Goal: Information Seeking & Learning: Learn about a topic

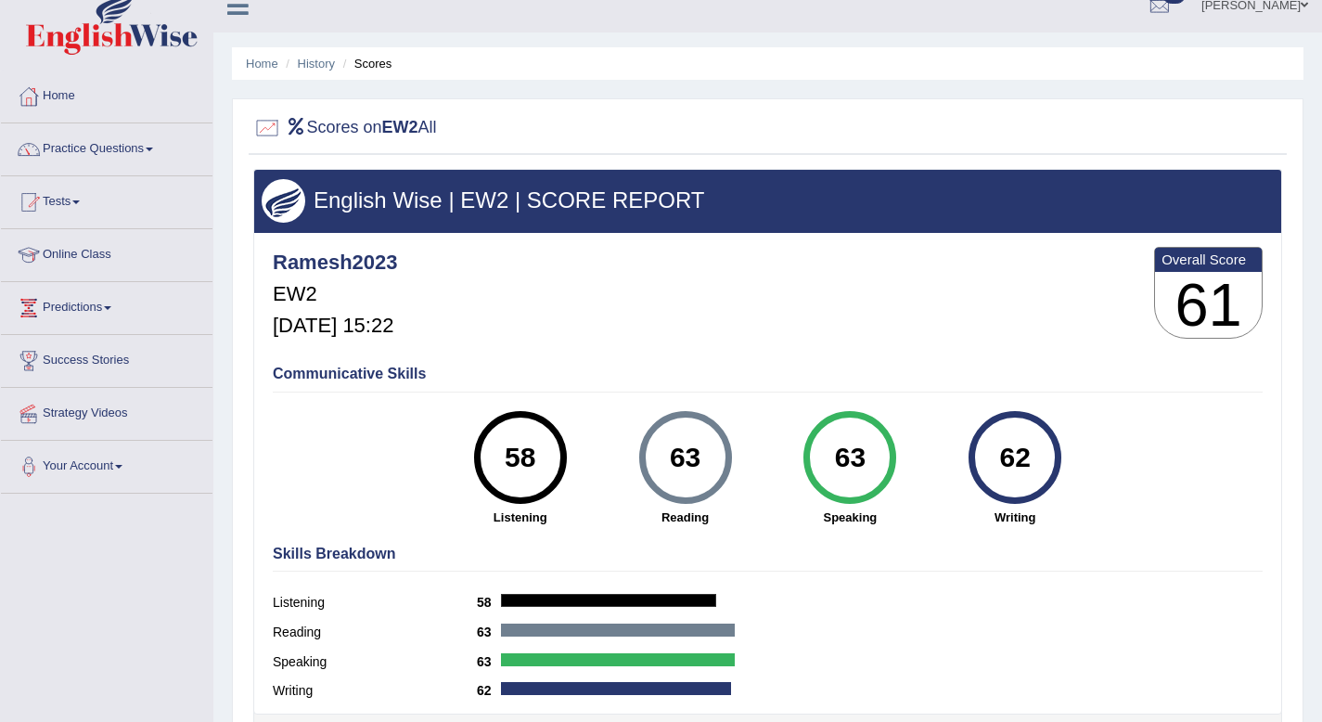
scroll to position [19, 0]
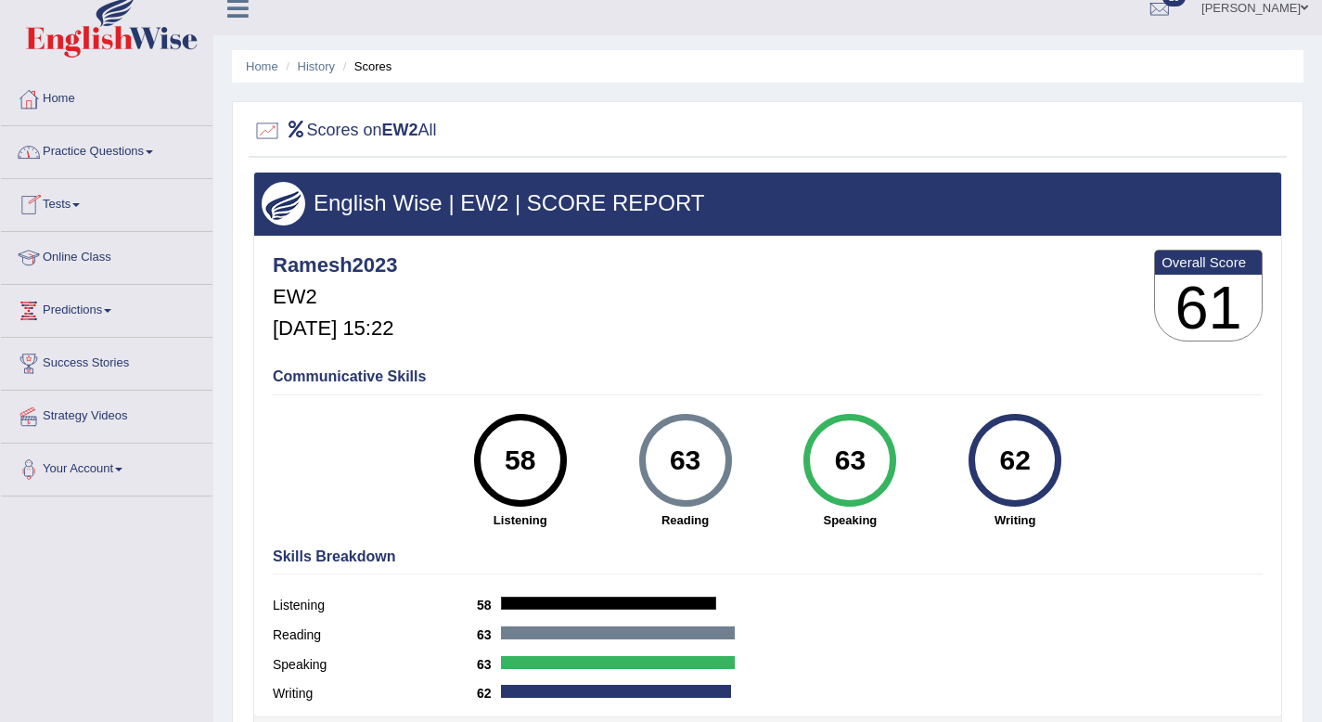
click at [161, 146] on link "Practice Questions" at bounding box center [107, 149] width 212 height 46
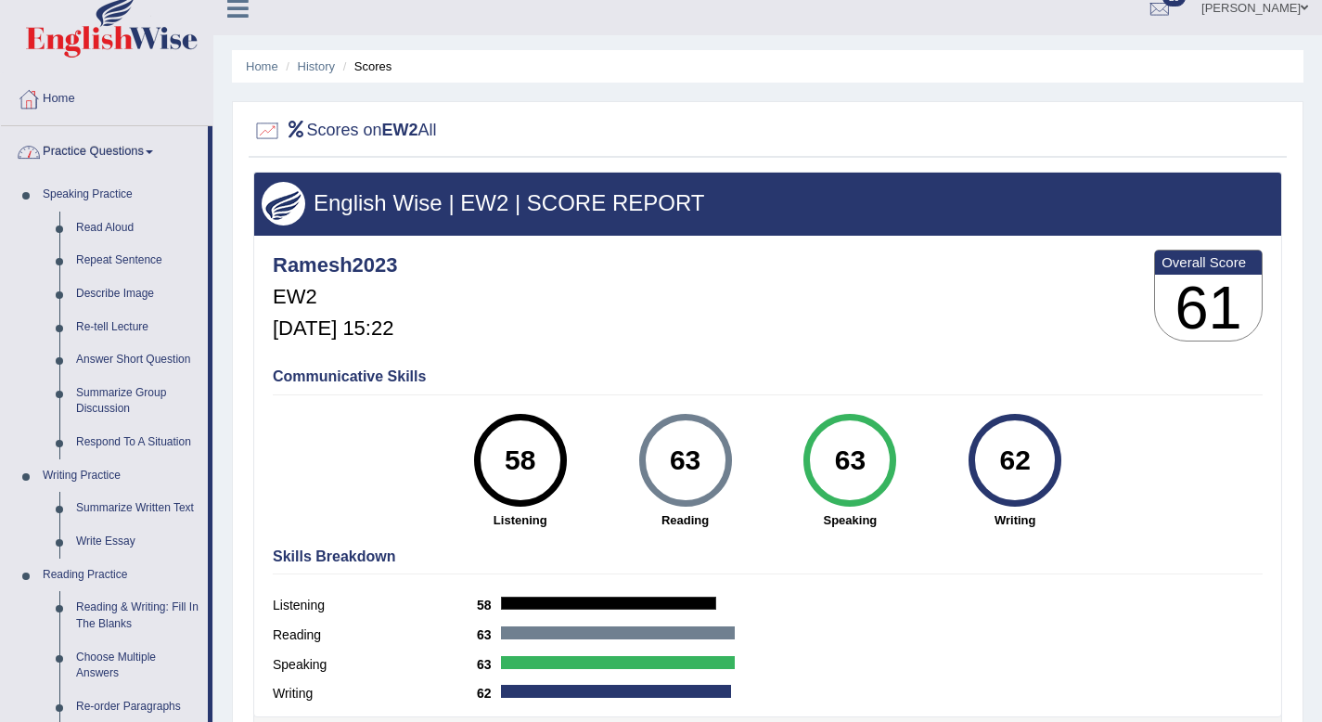
click at [161, 148] on link "Practice Questions" at bounding box center [104, 149] width 207 height 46
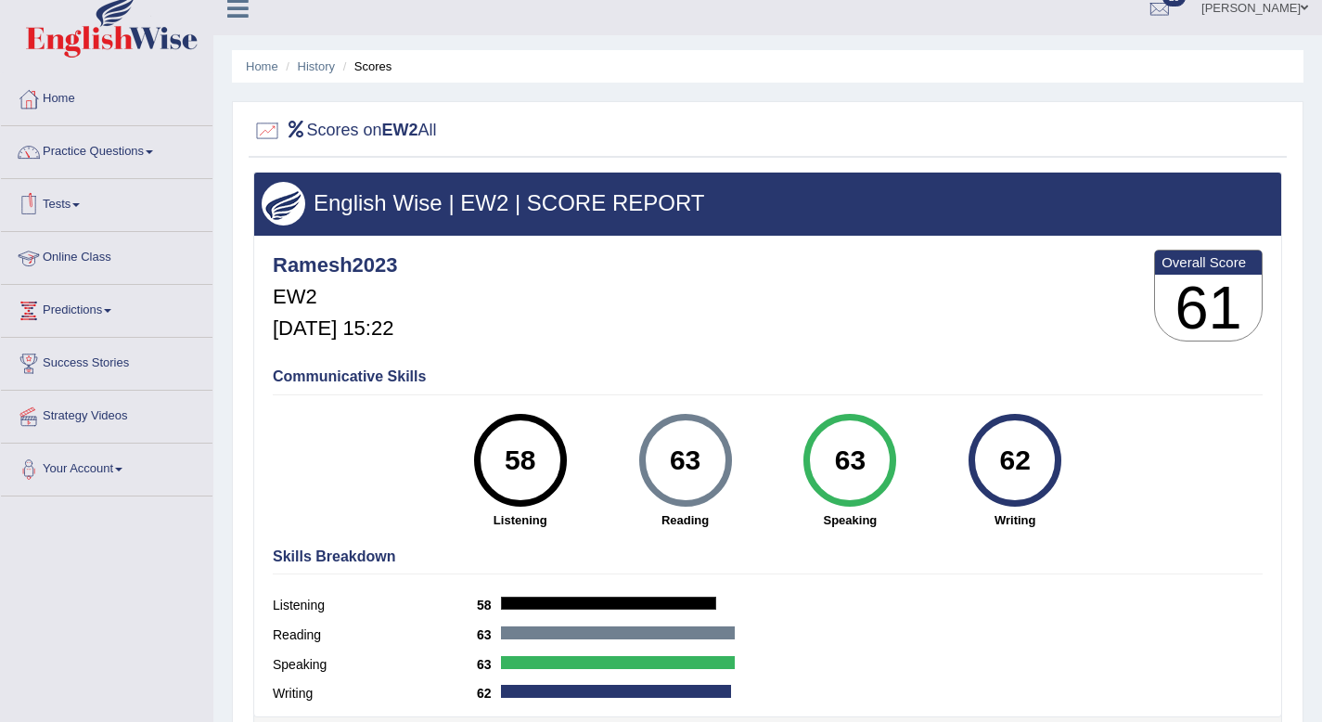
click at [67, 207] on link "Tests" at bounding box center [107, 202] width 212 height 46
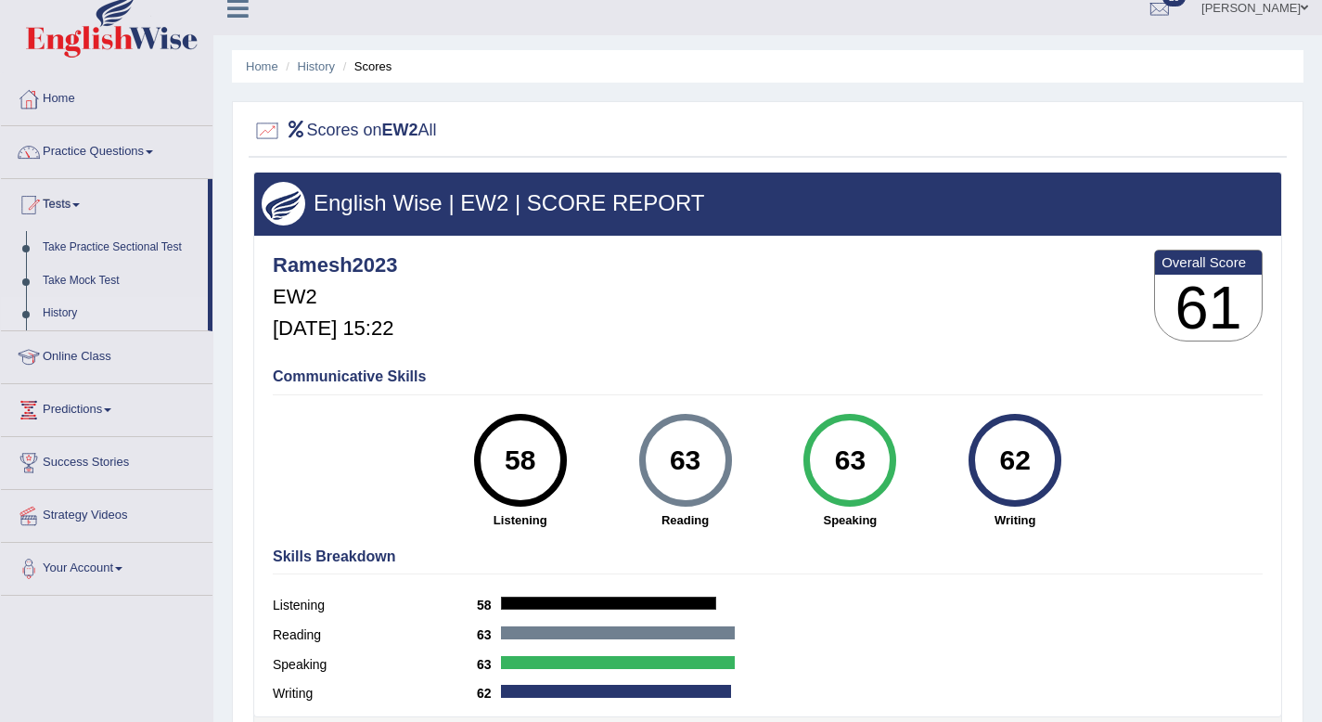
click at [74, 317] on link "History" at bounding box center [120, 313] width 173 height 33
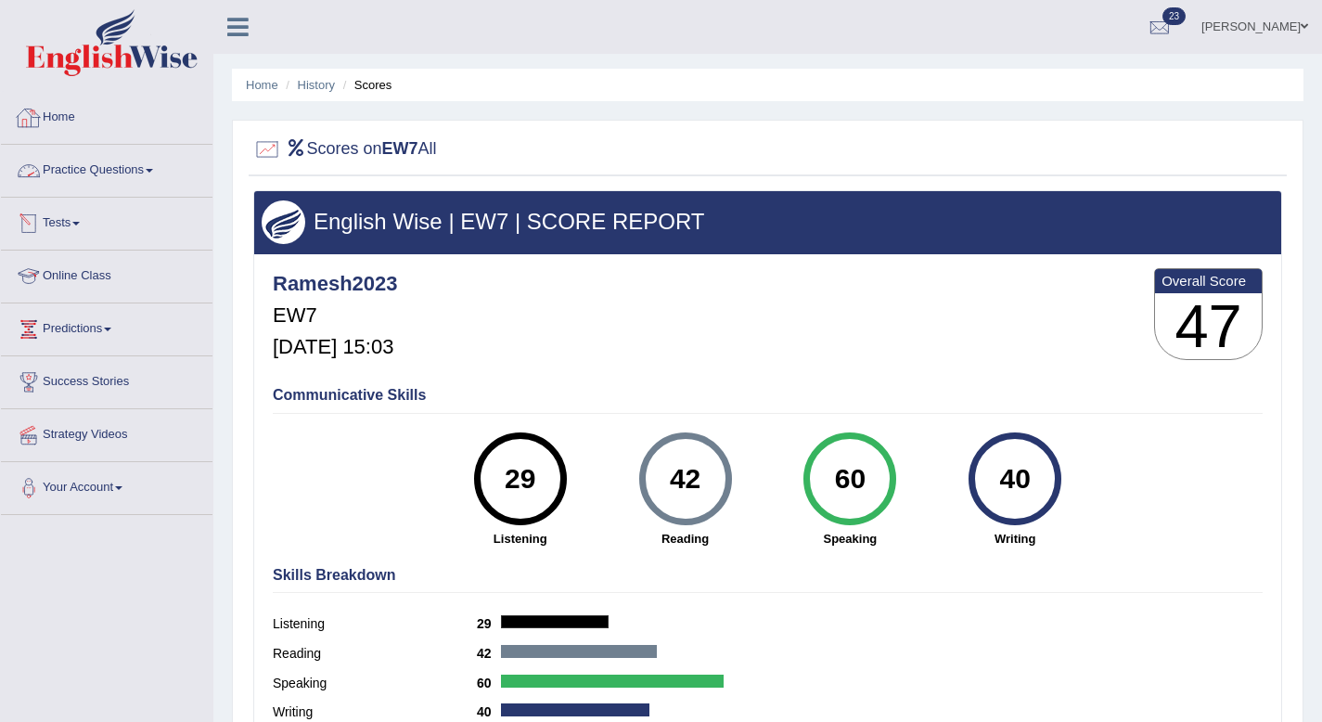
click at [77, 226] on link "Tests" at bounding box center [107, 221] width 212 height 46
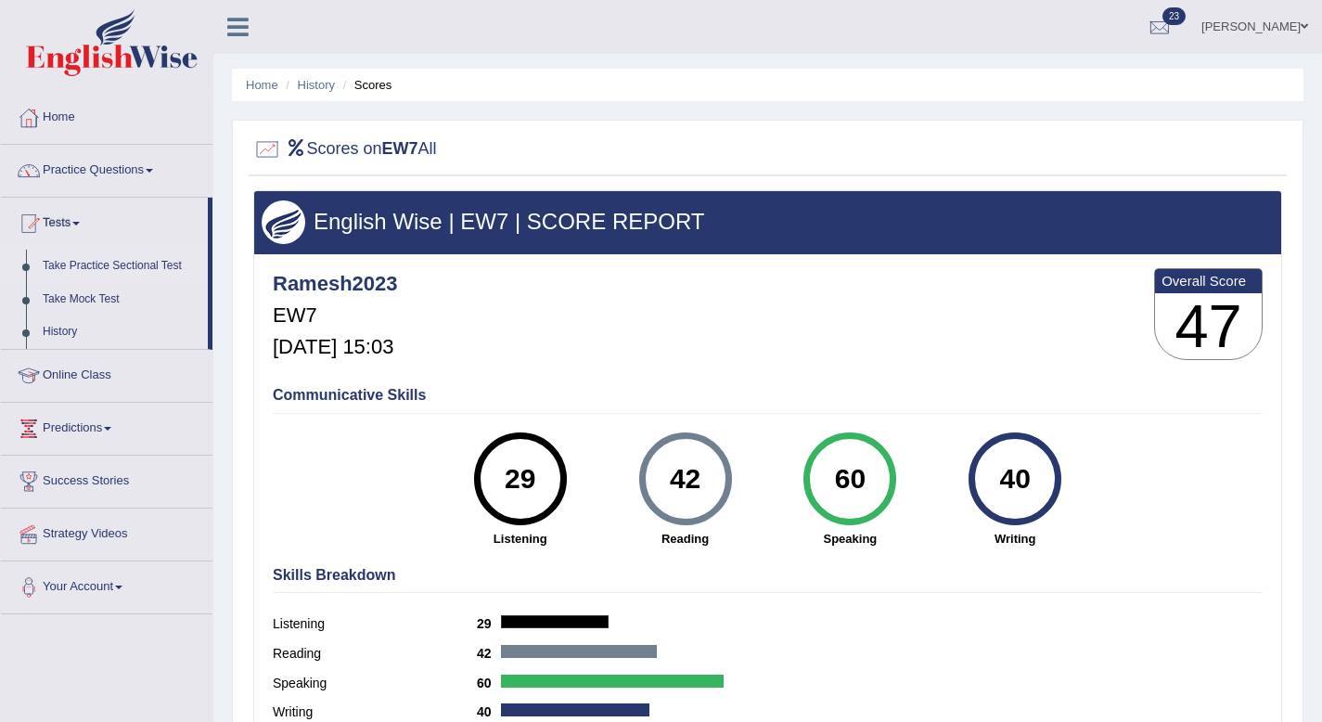
click at [115, 263] on link "Take Practice Sectional Test" at bounding box center [120, 266] width 173 height 33
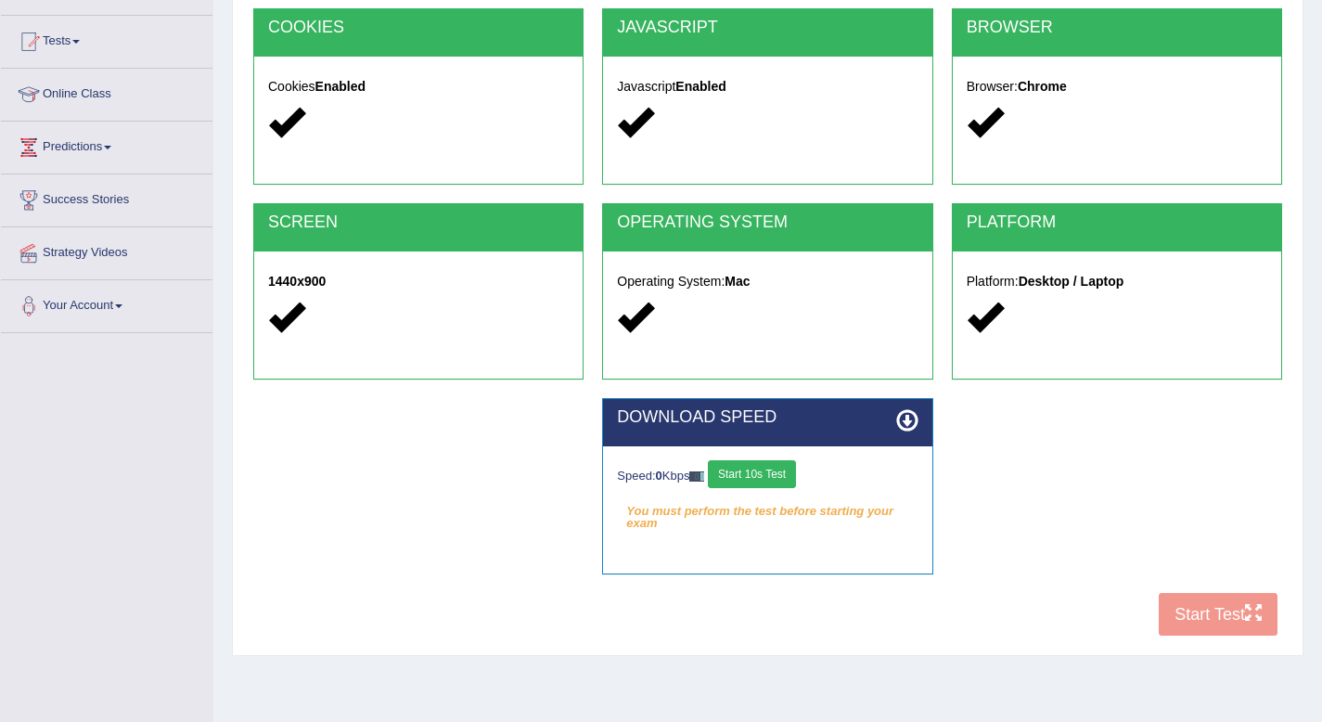
click at [744, 477] on button "Start 10s Test" at bounding box center [752, 474] width 88 height 28
click at [1240, 597] on div "COOKIES Cookies Enabled JAVASCRIPT Javascript Enabled BROWSER Browser: Chrome S…" at bounding box center [768, 326] width 1038 height 637
click at [1240, 599] on div "COOKIES Cookies Enabled JAVASCRIPT Javascript Enabled BROWSER Browser: Chrome S…" at bounding box center [768, 326] width 1038 height 637
click at [1236, 602] on div "COOKIES Cookies Enabled JAVASCRIPT Javascript Enabled BROWSER Browser: Chrome S…" at bounding box center [768, 326] width 1038 height 637
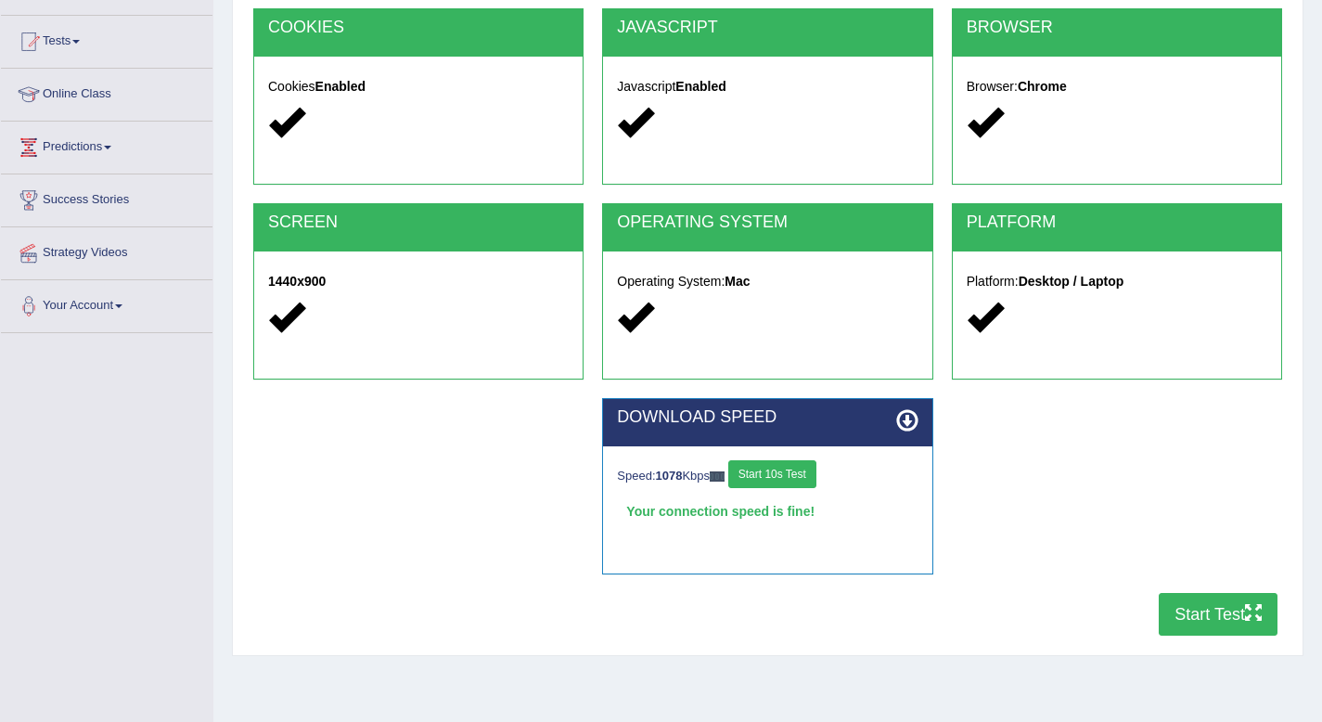
click at [1181, 623] on button "Start Test" at bounding box center [1218, 614] width 119 height 43
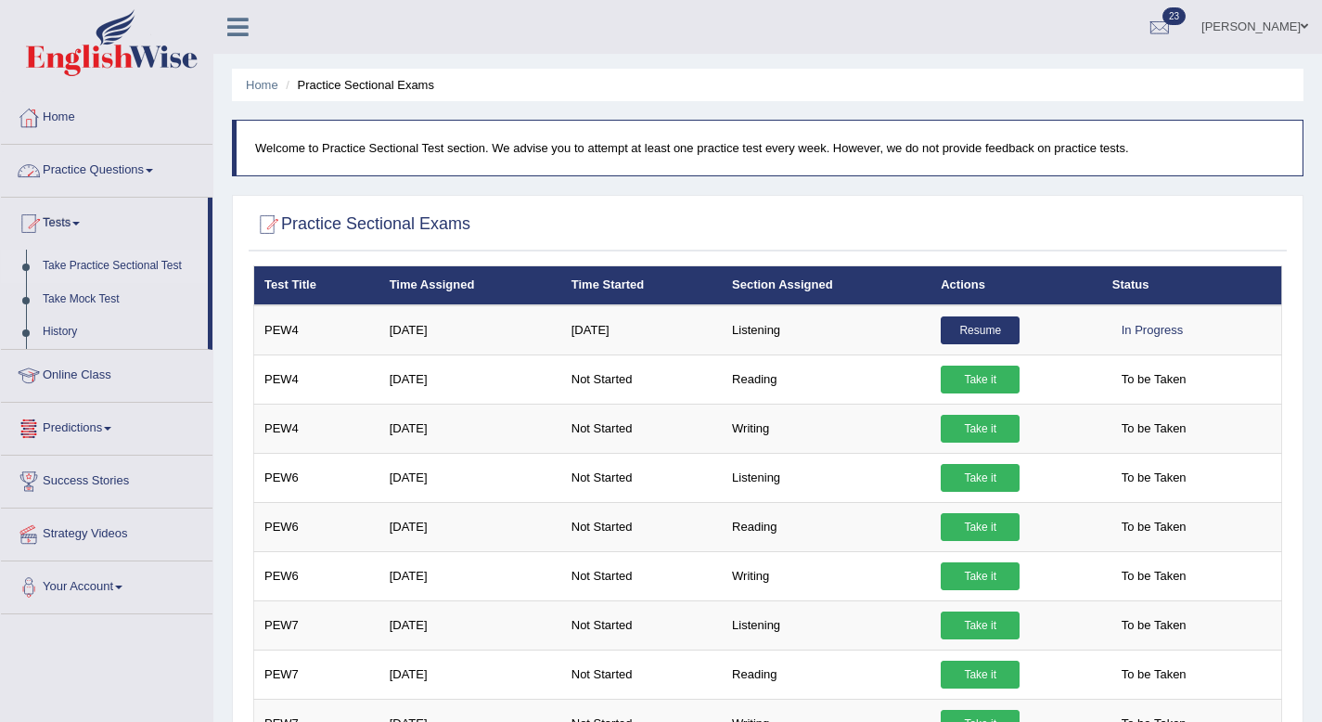
click at [160, 174] on link "Practice Questions" at bounding box center [107, 168] width 212 height 46
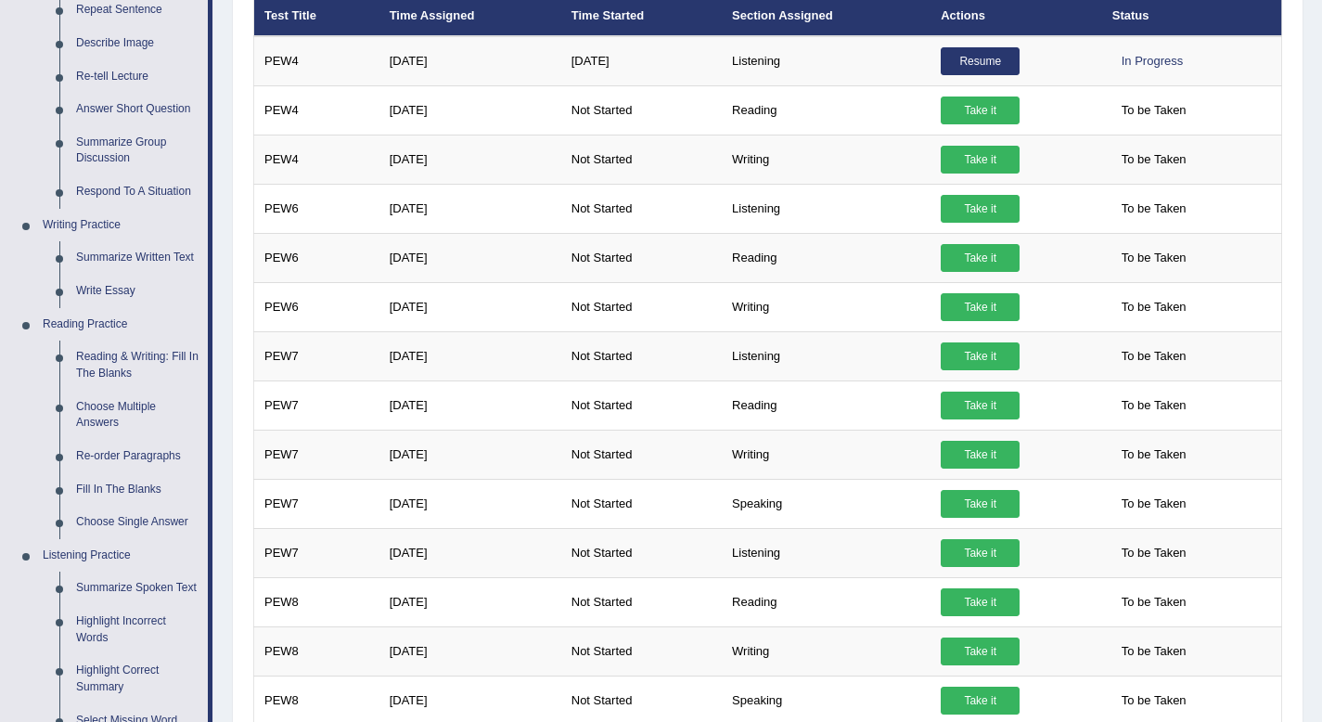
scroll to position [253, 0]
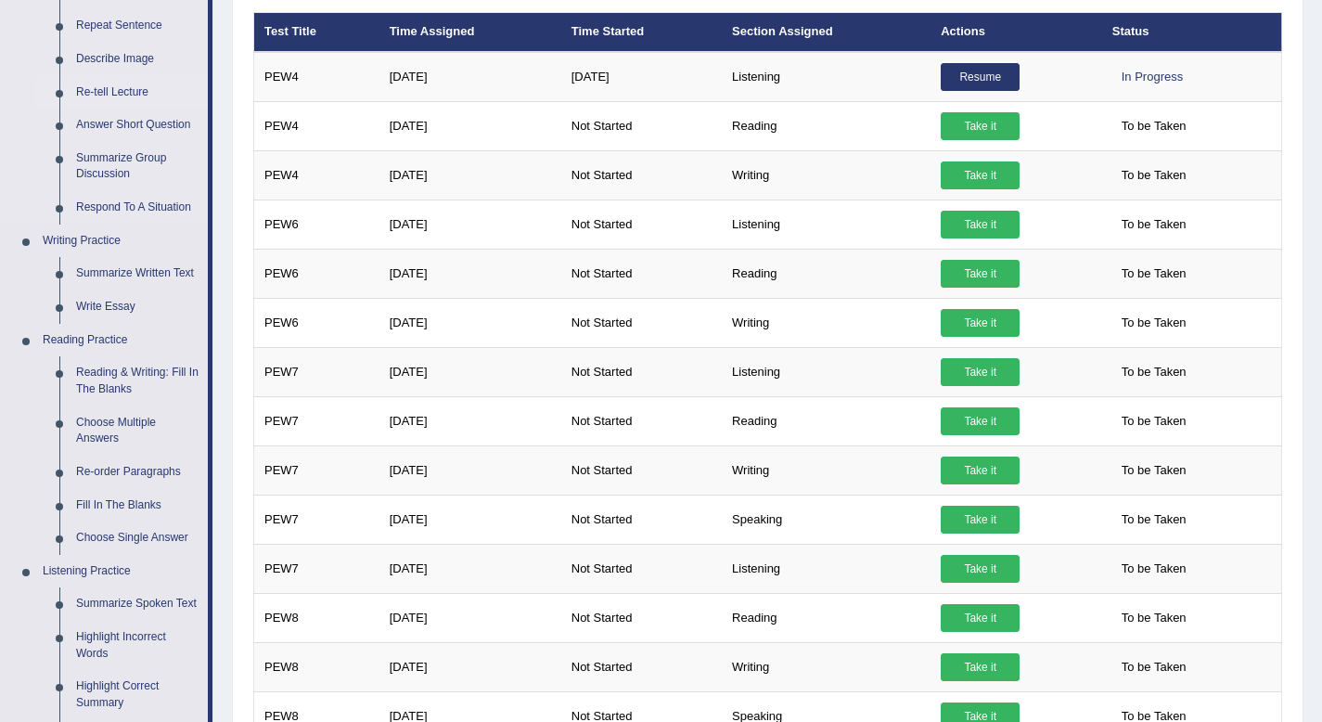
click at [98, 102] on link "Re-tell Lecture" at bounding box center [138, 92] width 140 height 33
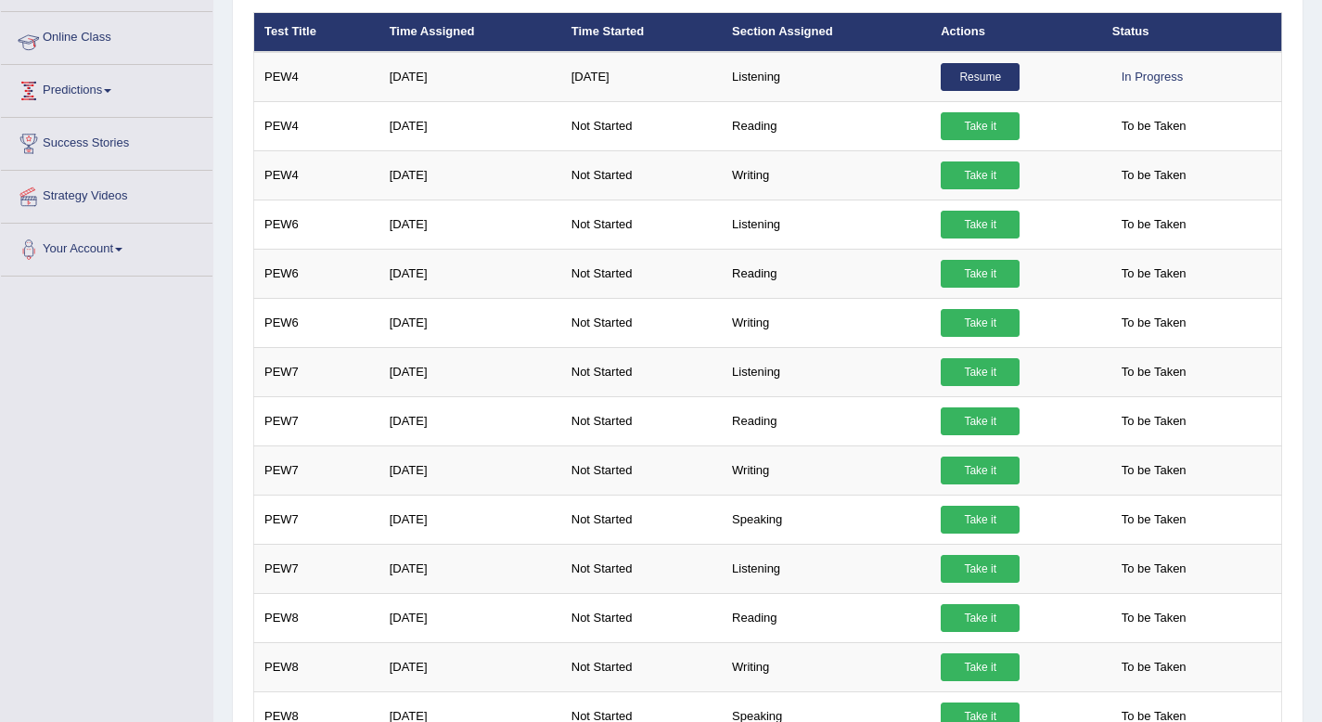
scroll to position [466, 0]
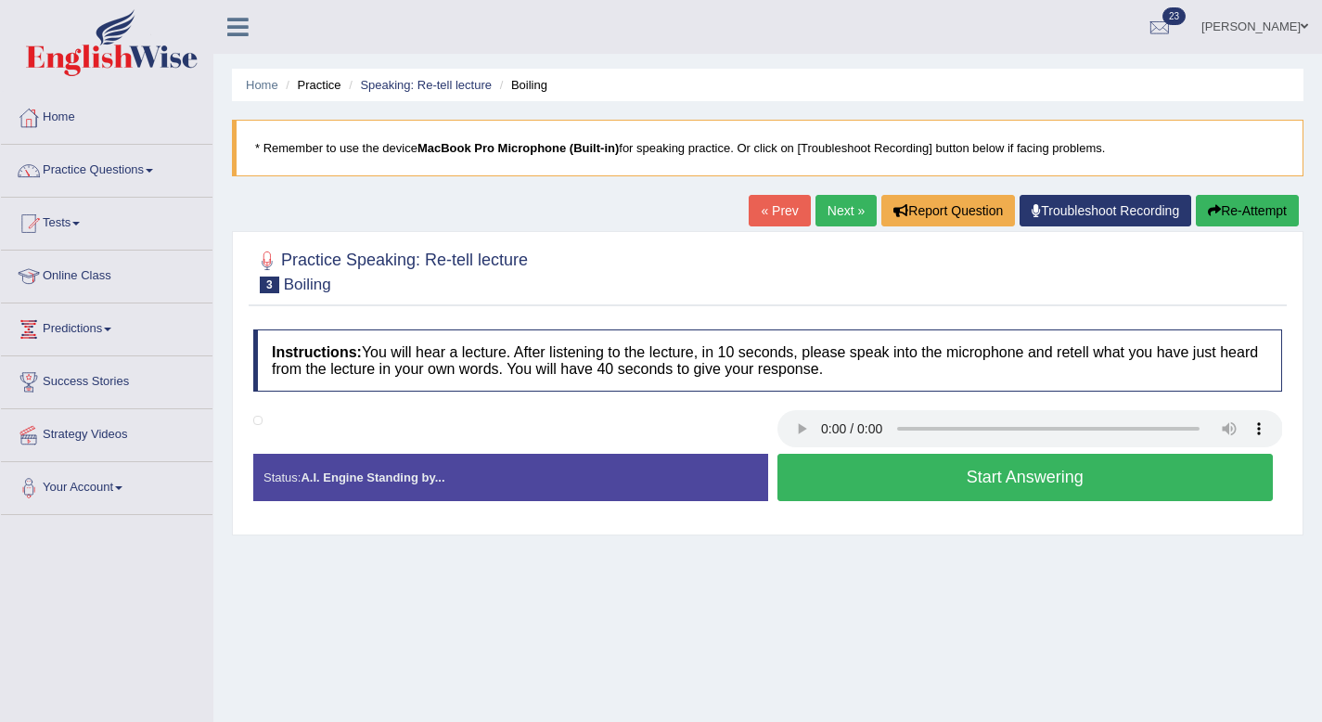
click at [807, 483] on button "Start Answering" at bounding box center [1025, 477] width 496 height 47
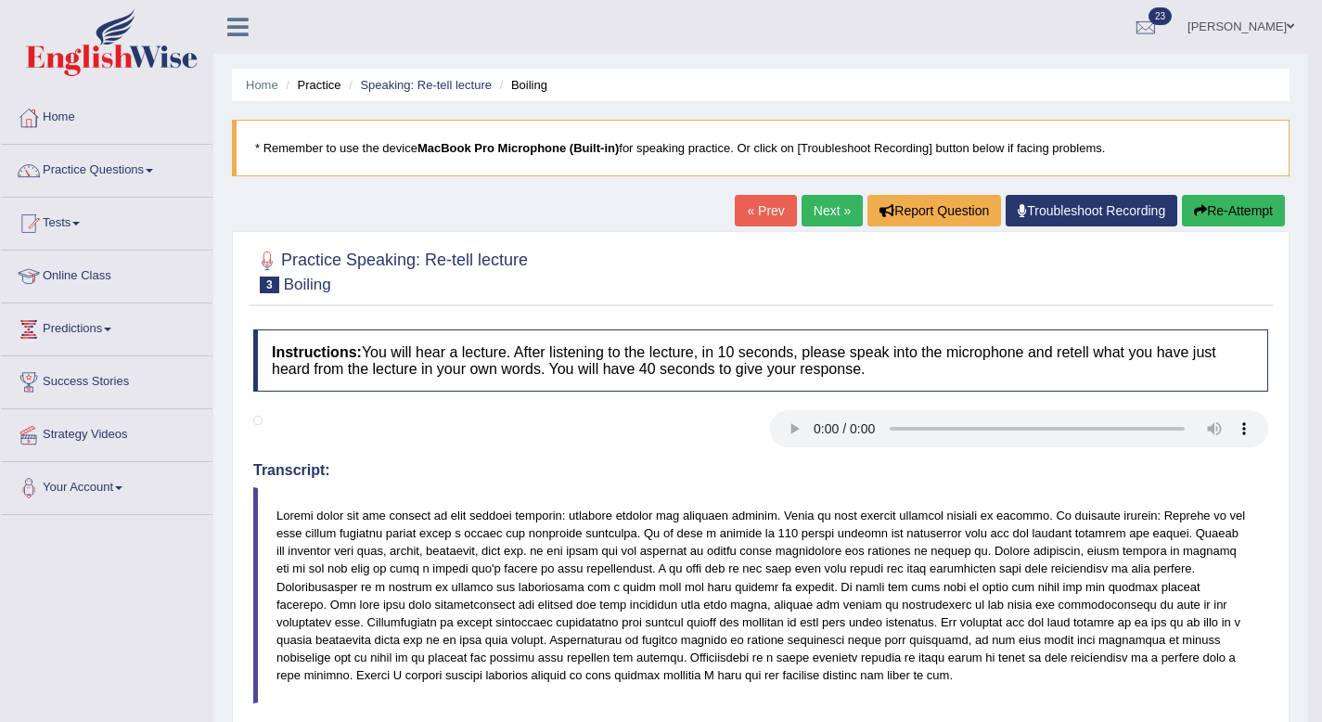
click at [842, 211] on link "Next »" at bounding box center [832, 211] width 61 height 32
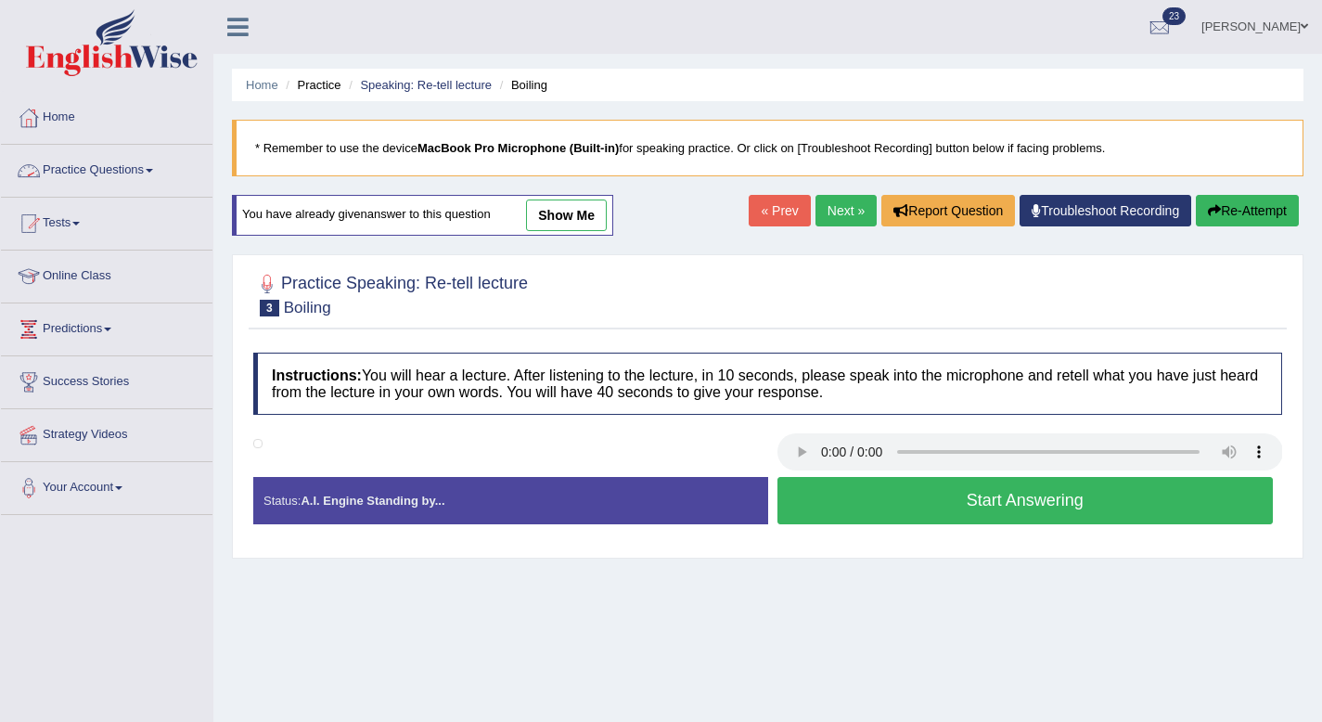
click at [149, 165] on link "Practice Questions" at bounding box center [107, 168] width 212 height 46
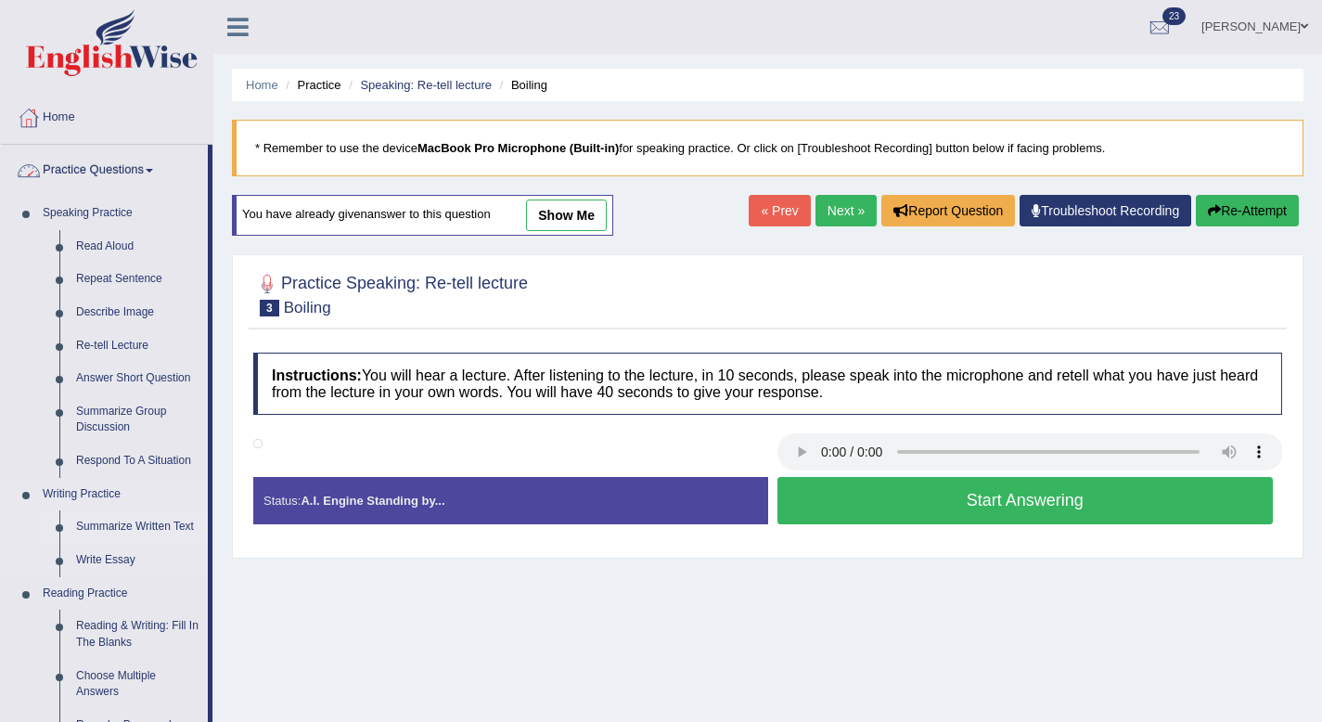
click at [161, 528] on link "Summarize Written Text" at bounding box center [138, 526] width 140 height 33
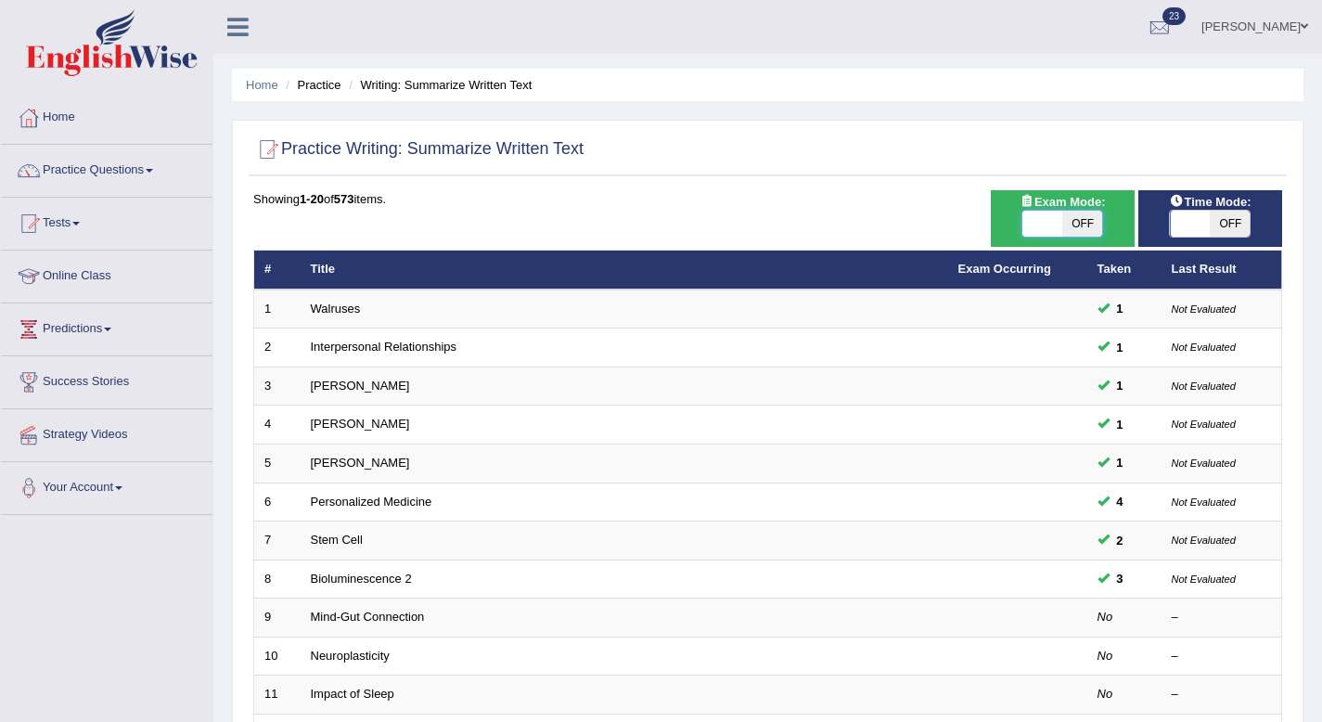
click at [1039, 235] on span at bounding box center [1042, 224] width 40 height 26
checkbox input "true"
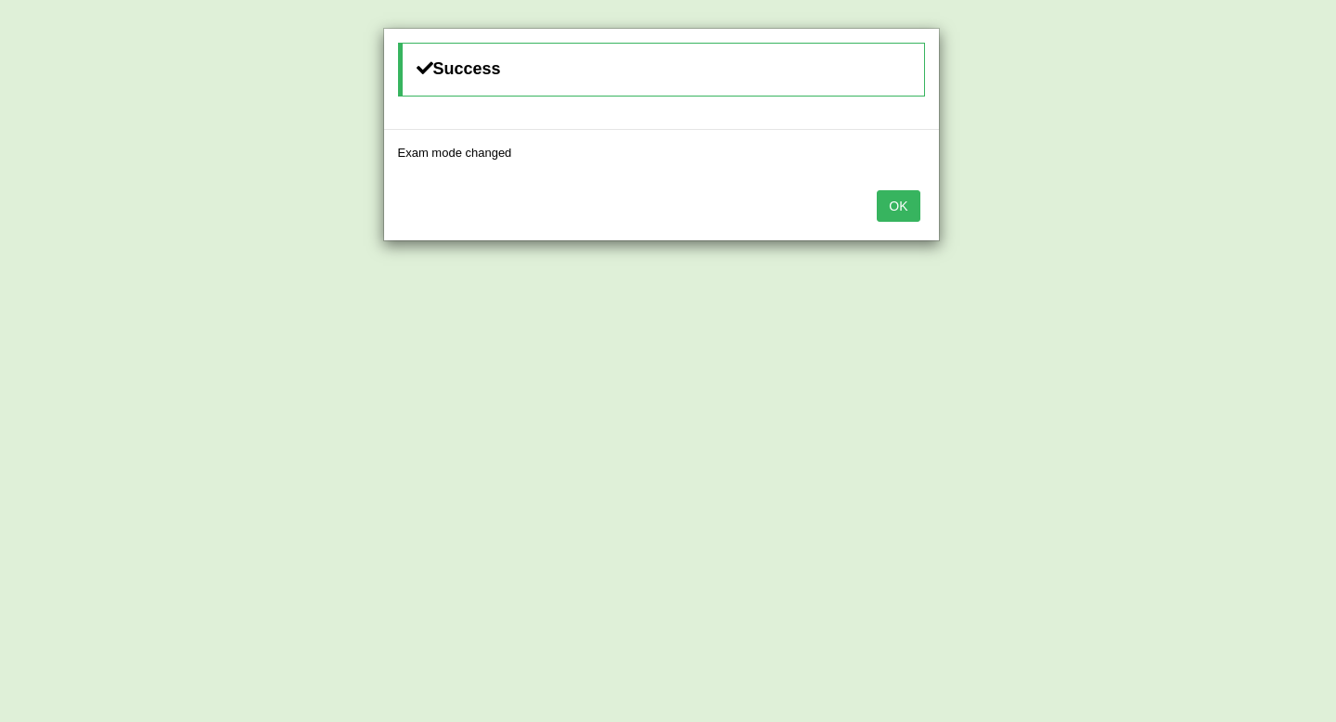
click at [900, 206] on button "OK" at bounding box center [898, 206] width 43 height 32
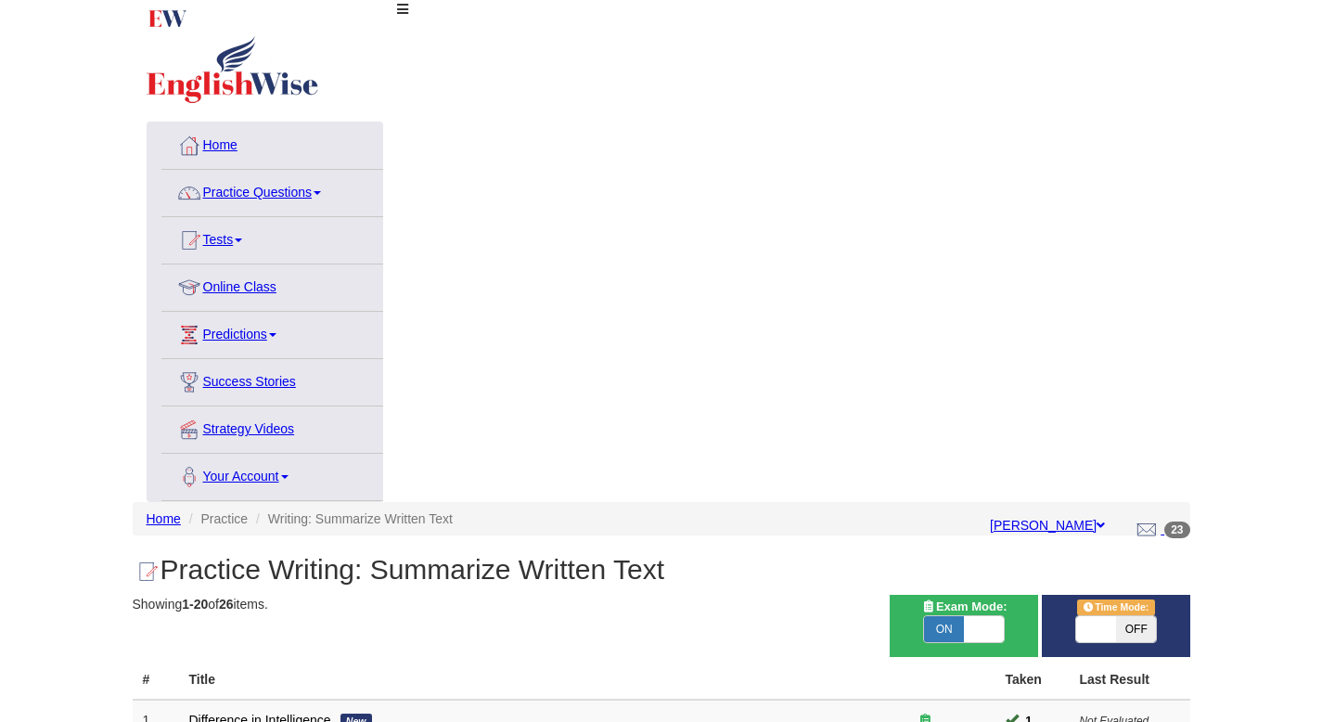
click at [1156, 616] on span "OFF" at bounding box center [1136, 629] width 40 height 26
checkbox input "true"
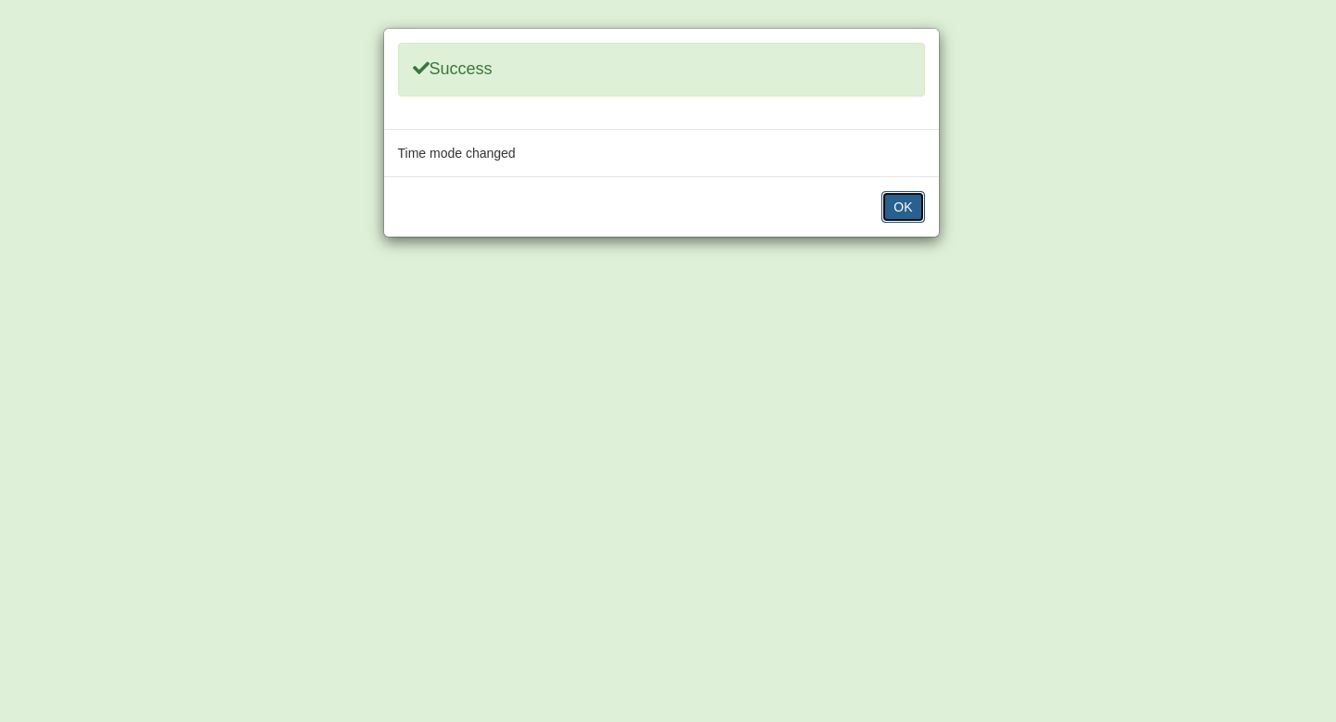
click at [910, 204] on button "OK" at bounding box center [902, 207] width 43 height 32
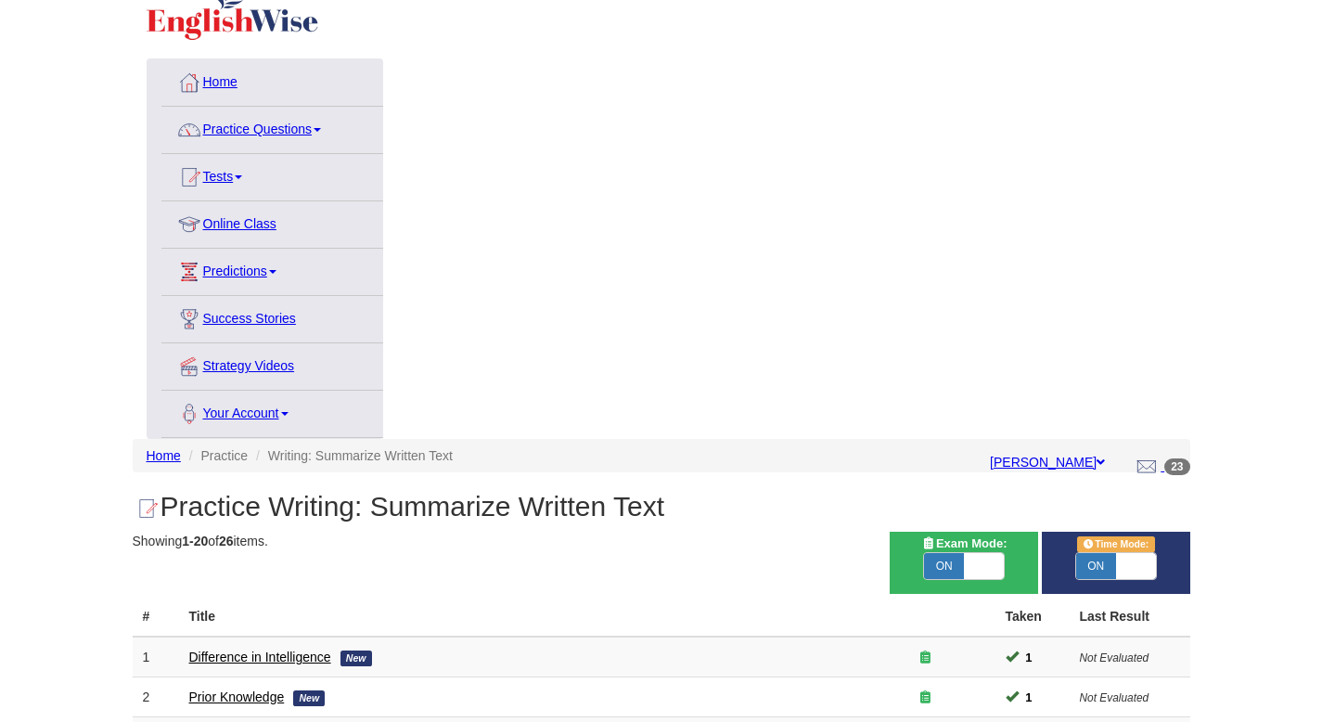
scroll to position [65, 0]
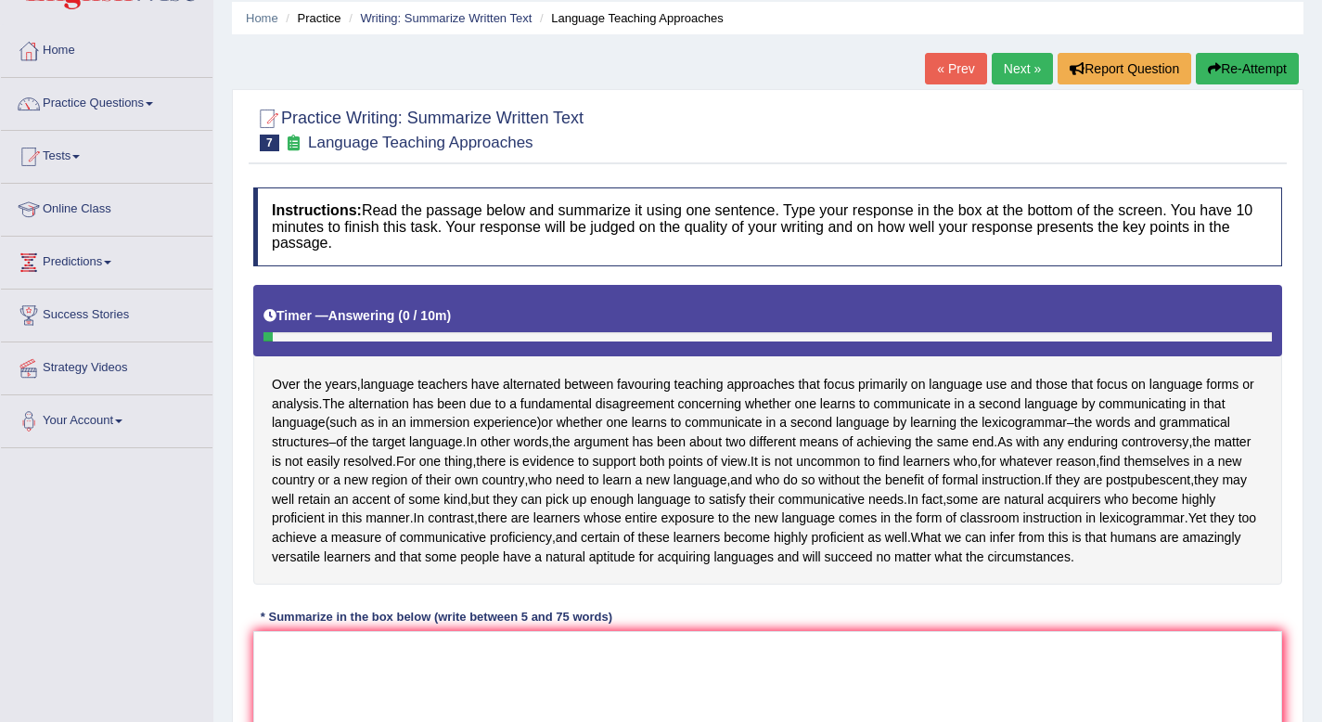
scroll to position [75, 0]
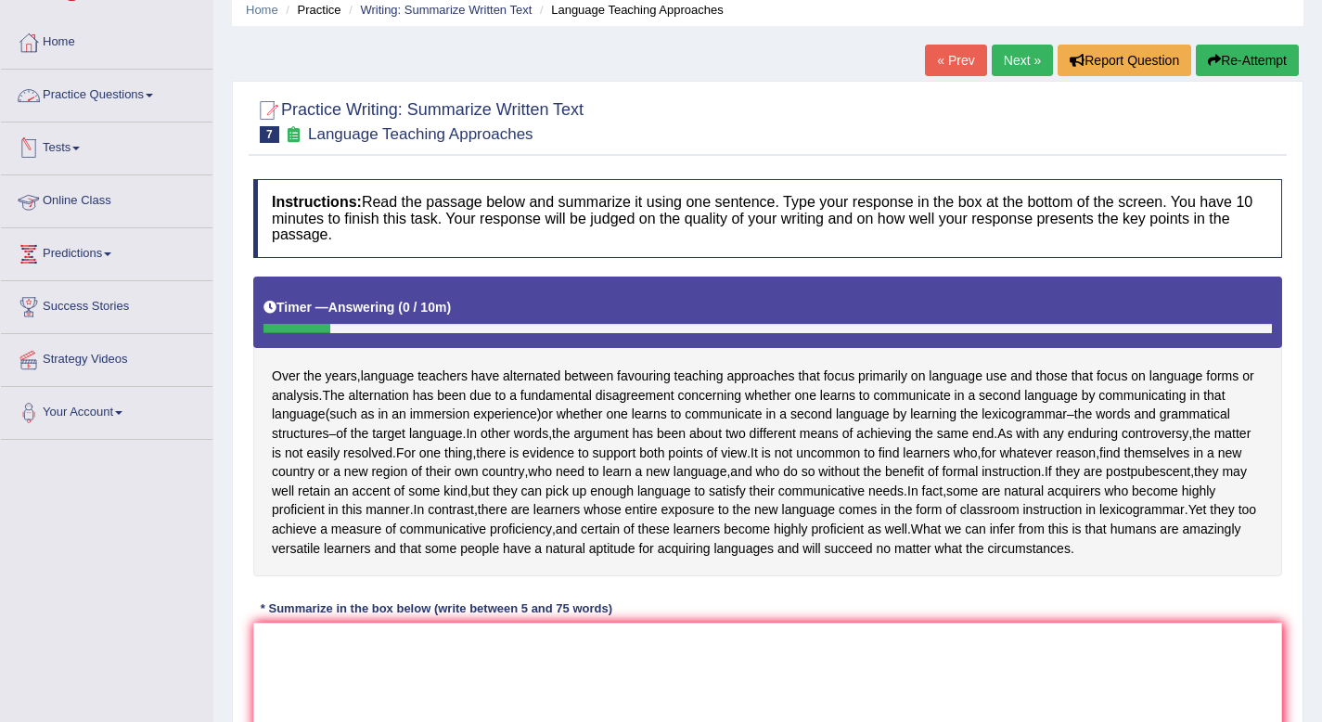
click at [161, 91] on link "Practice Questions" at bounding box center [107, 93] width 212 height 46
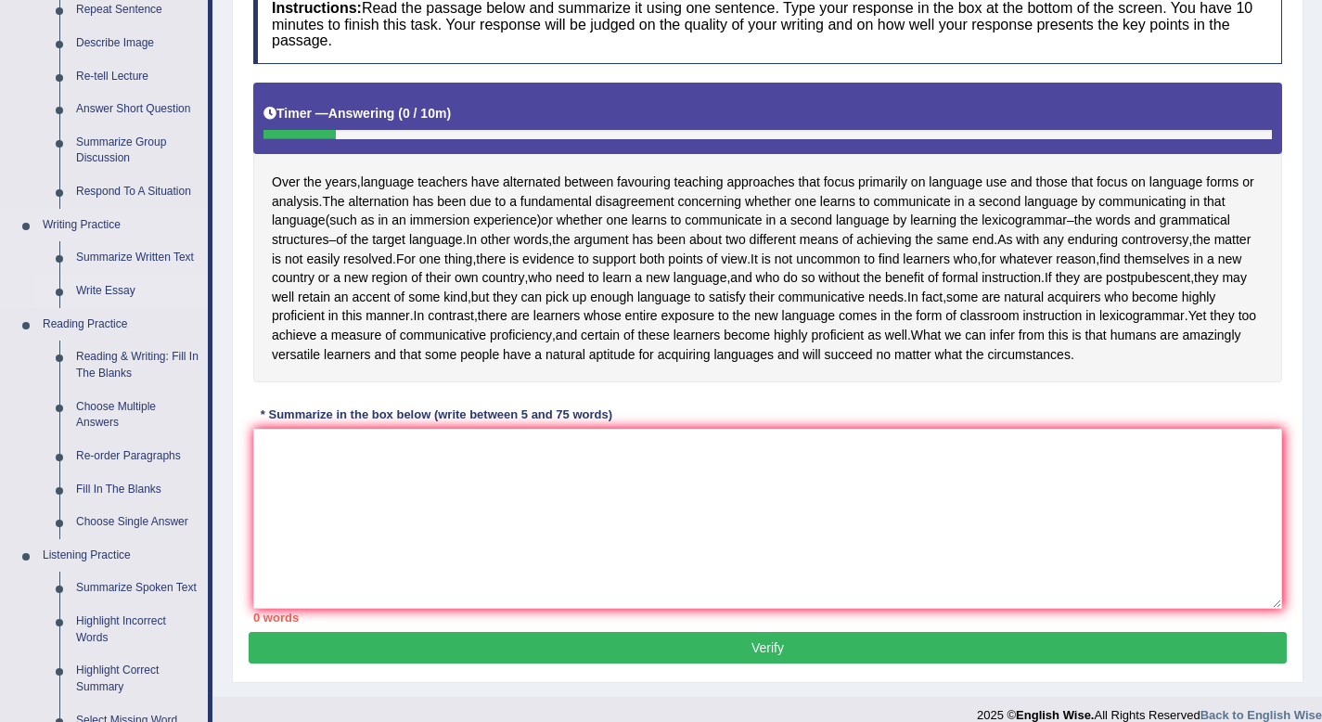
scroll to position [276, 0]
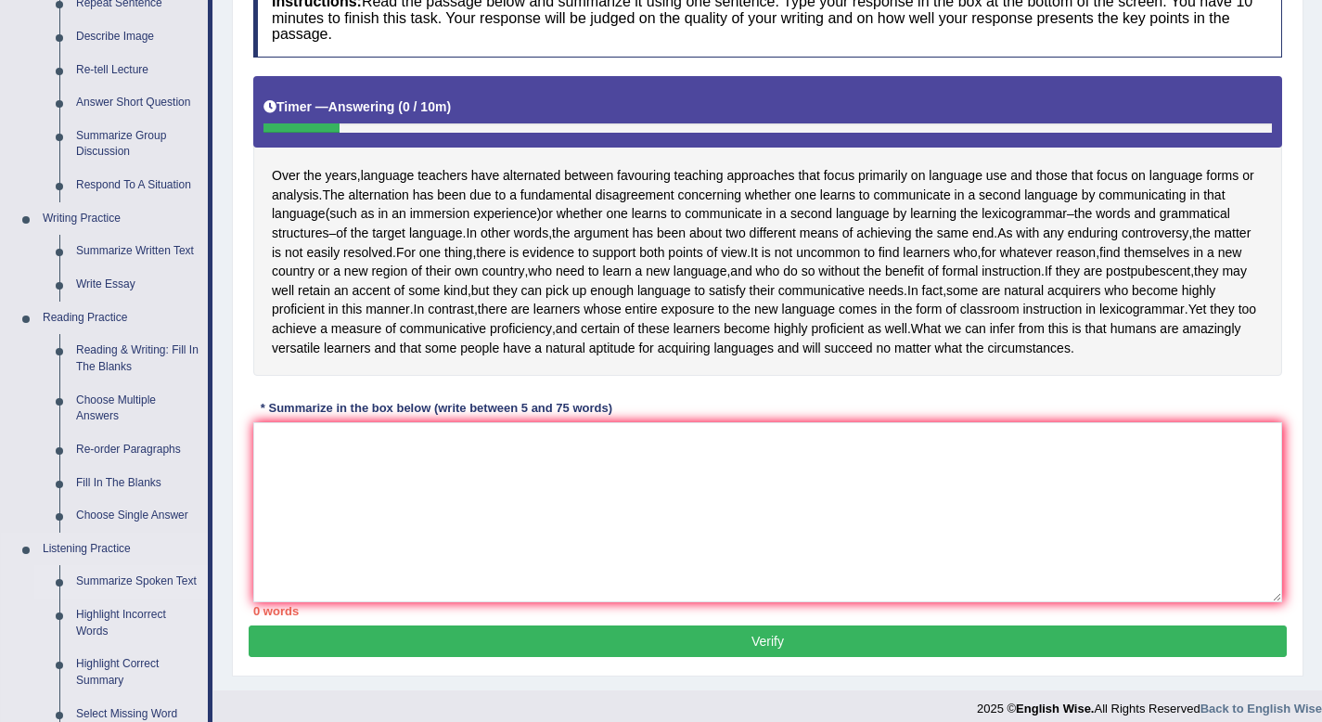
click at [99, 584] on link "Summarize Spoken Text" at bounding box center [138, 581] width 140 height 33
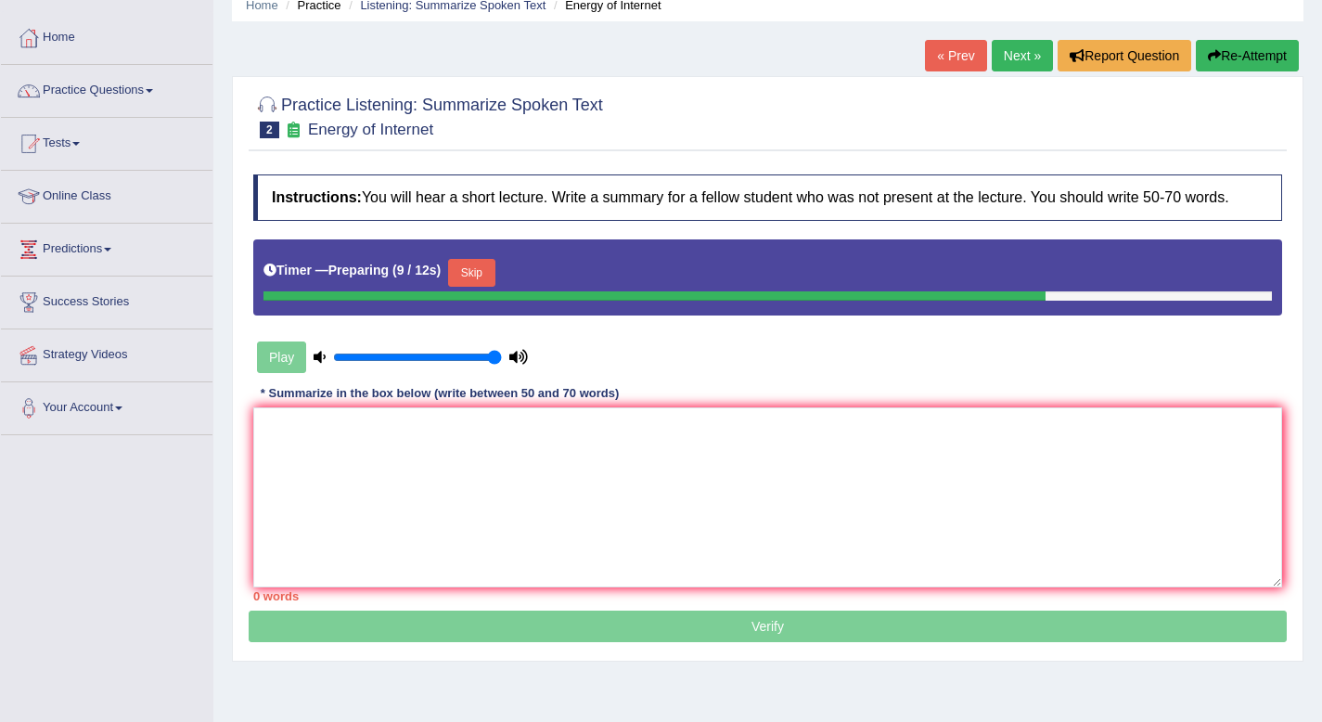
scroll to position [91, 0]
